Goal: Communication & Community: Answer question/provide support

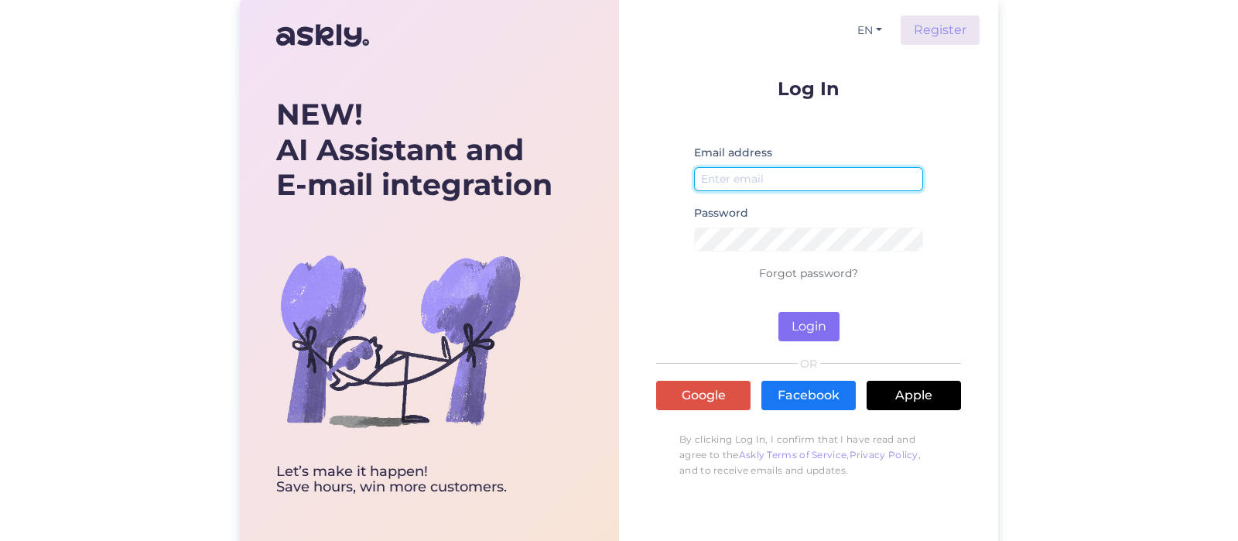
type input "[EMAIL_ADDRESS][DOMAIN_NAME]"
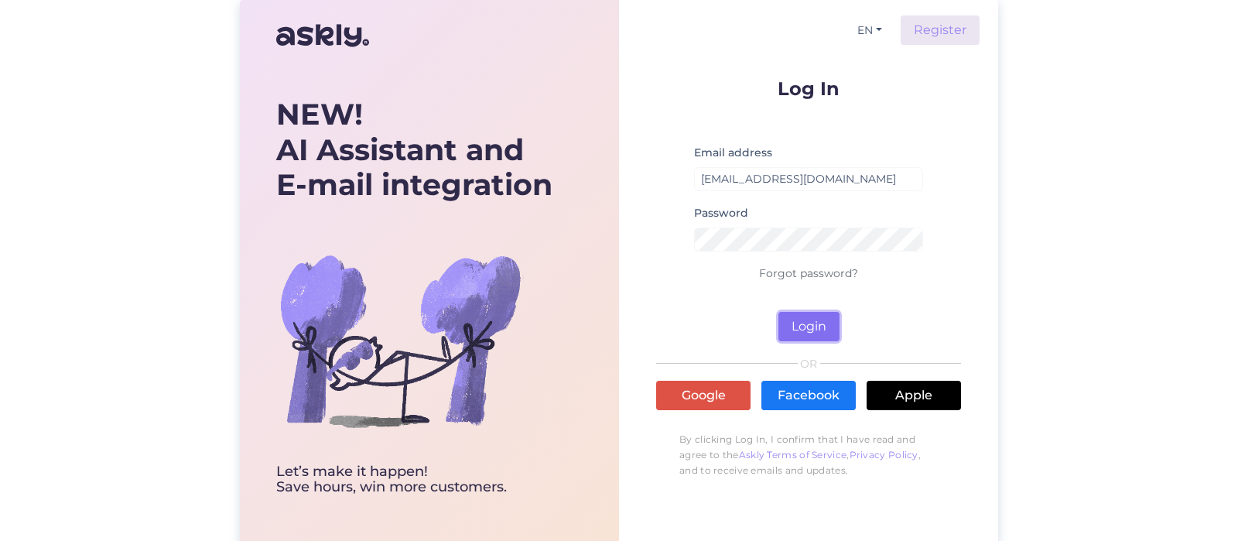
click at [812, 320] on button "Login" at bounding box center [808, 326] width 61 height 29
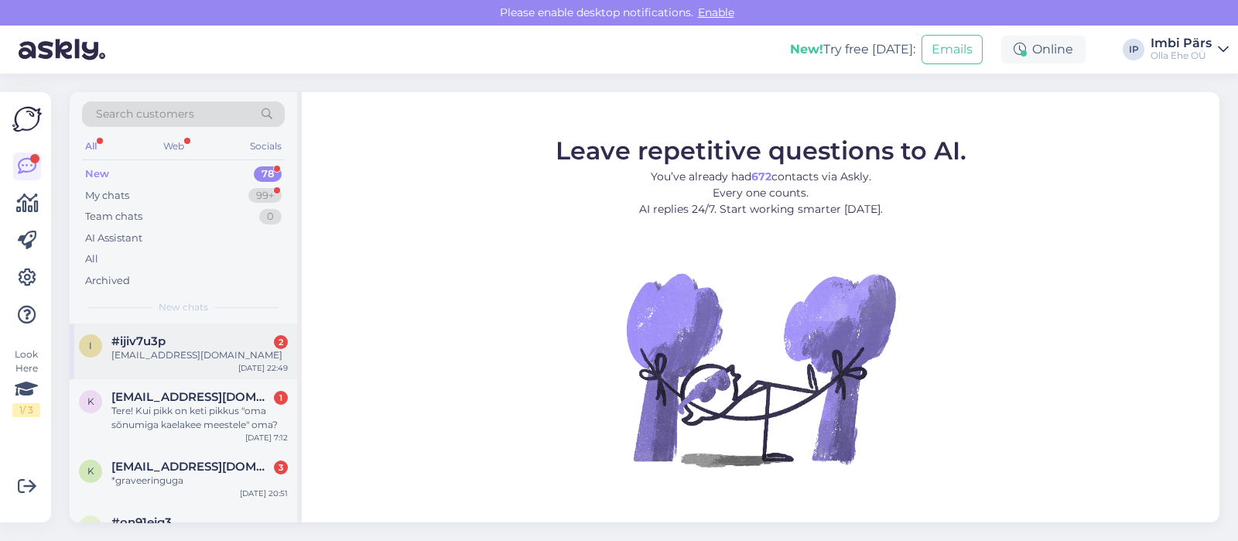
click at [162, 350] on div "[EMAIL_ADDRESS][DOMAIN_NAME]" at bounding box center [199, 355] width 176 height 14
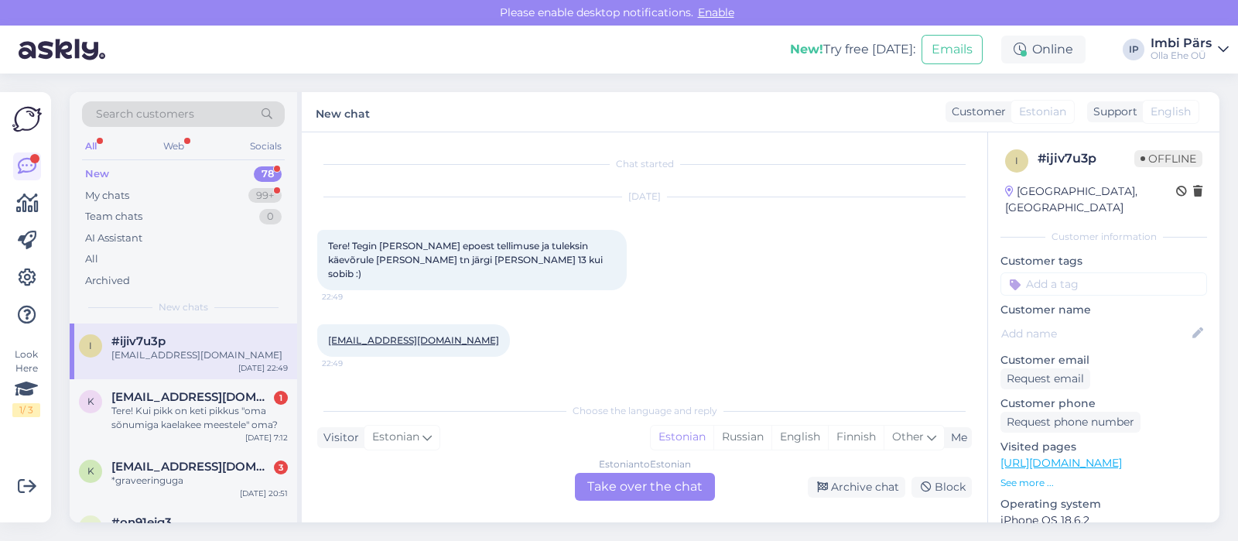
click at [631, 490] on div "Estonian to Estonian Take over the chat" at bounding box center [645, 487] width 140 height 28
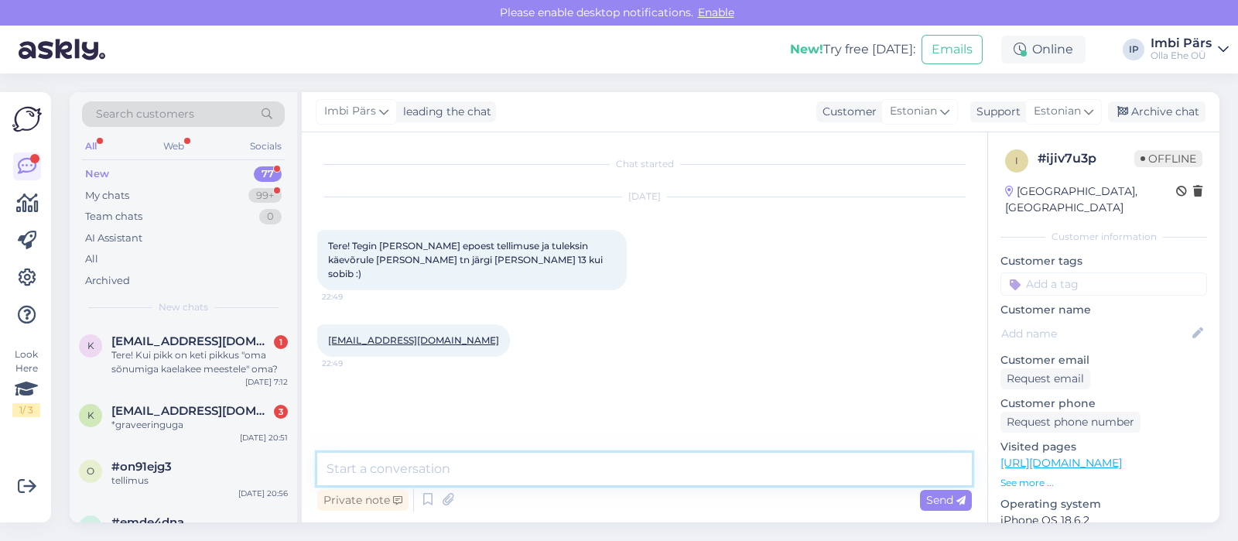
click at [518, 466] on textarea at bounding box center [644, 469] width 654 height 32
paste textarea "New message by visitor #ijiv7u3p A Askly [DATE] 07:50 PLEASE REPLY TO CHAT Visi…"
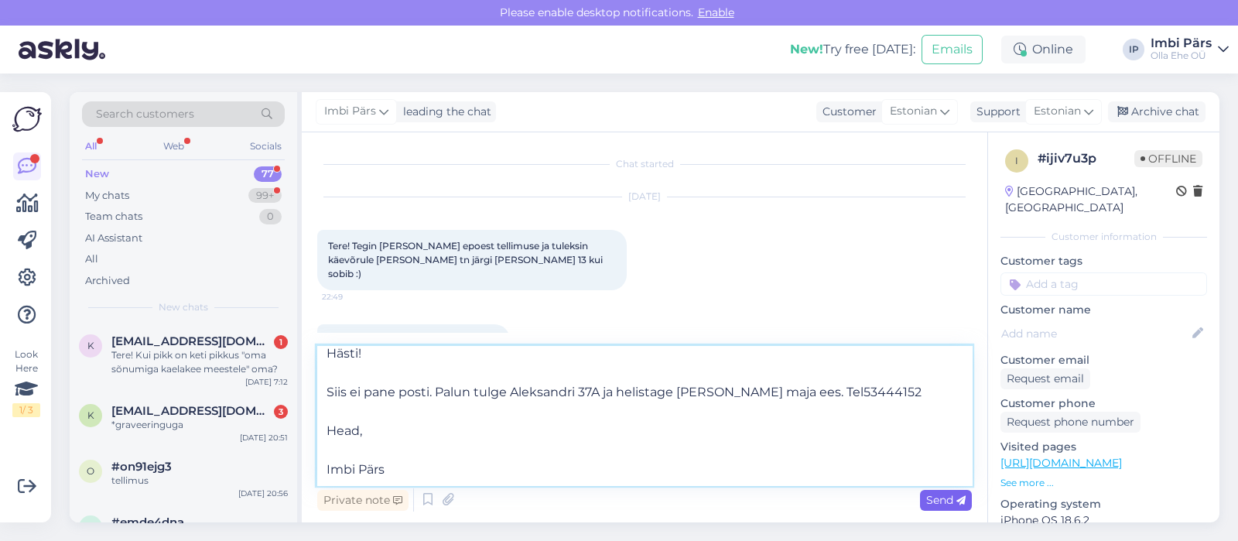
type textarea "New message by visitor #ijiv7u3p A Askly [DATE] 07:50 PLEASE REPLY TO CHAT Visi…"
click at [923, 495] on div "Send" at bounding box center [946, 500] width 52 height 21
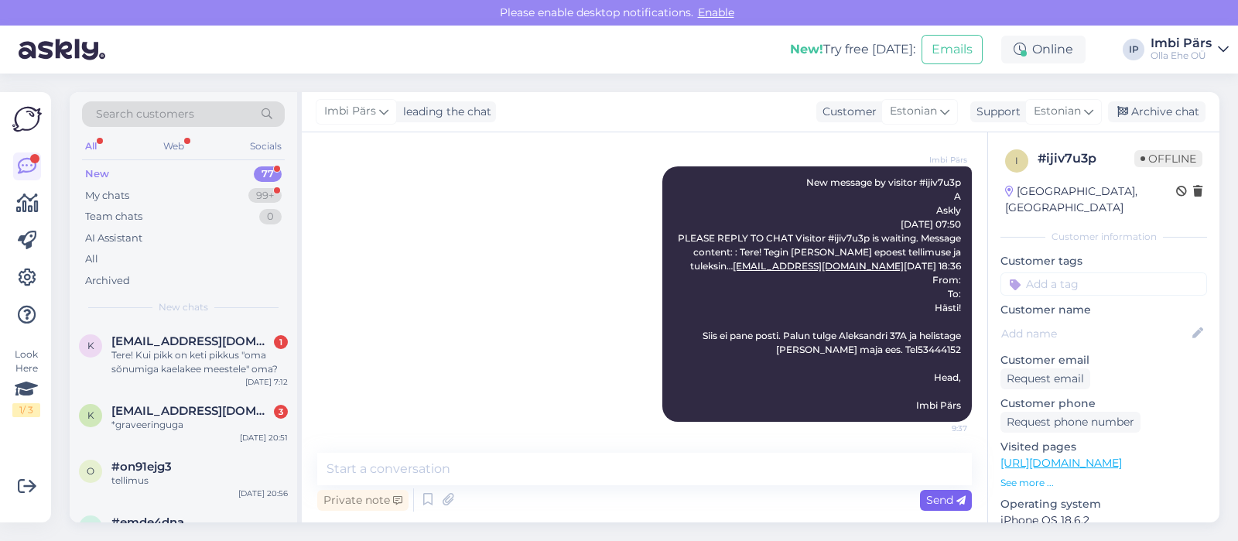
scroll to position [0, 0]
